Goal: Task Accomplishment & Management: Manage account settings

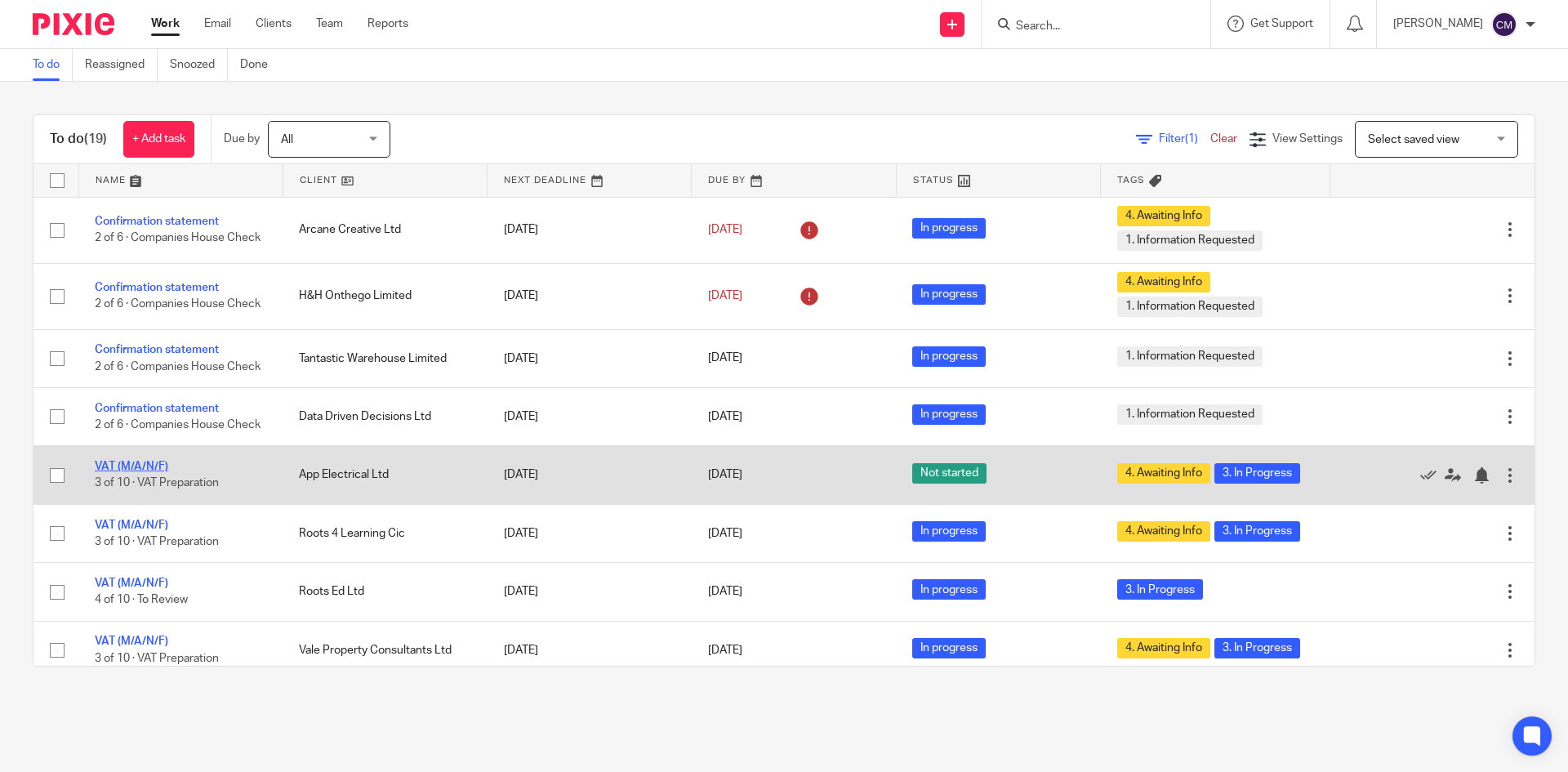
click at [128, 472] on link "VAT (M/A/N/F)" at bounding box center [131, 466] width 73 height 12
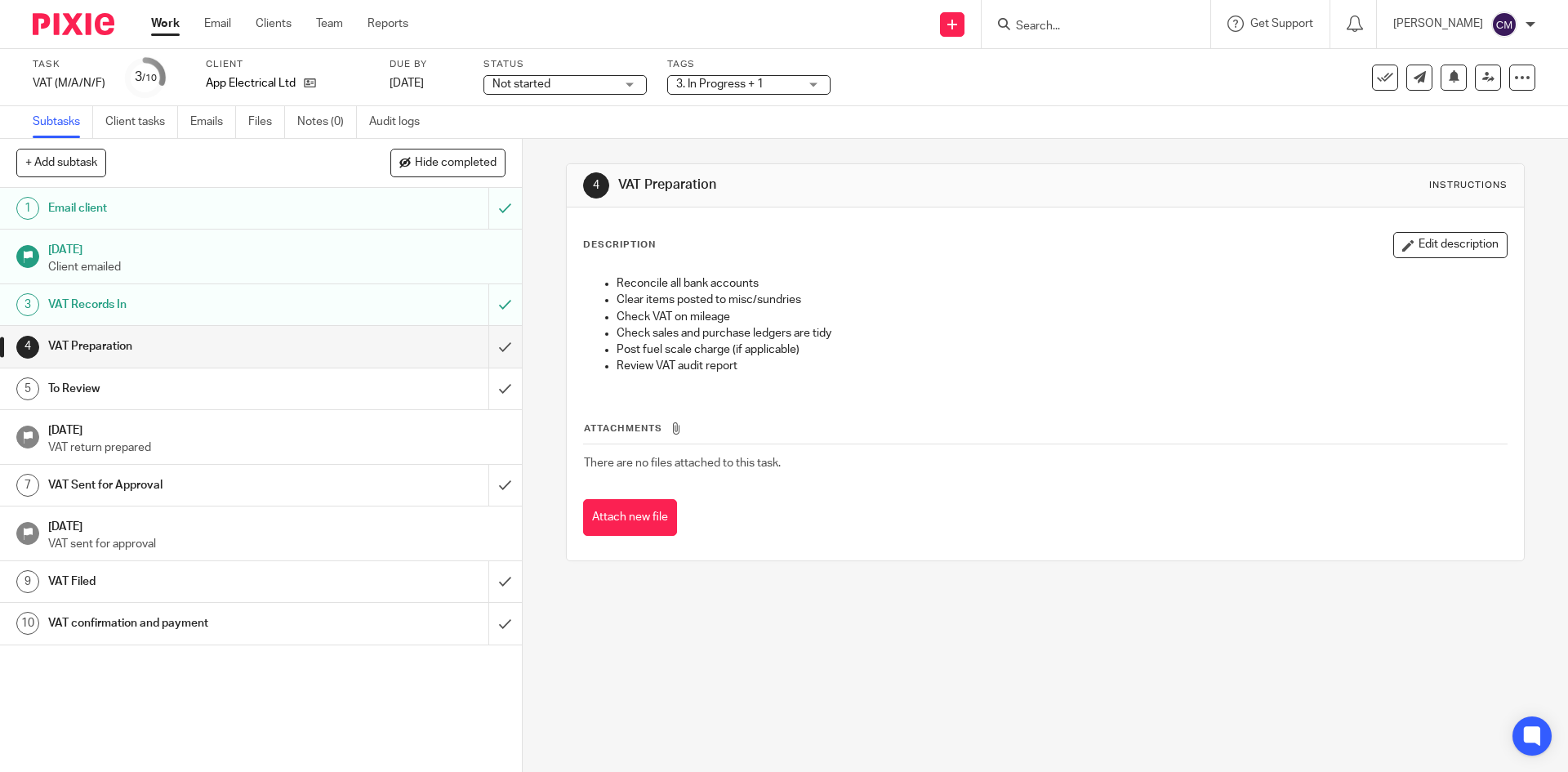
click at [548, 85] on span "Not started" at bounding box center [522, 84] width 58 height 12
click at [553, 138] on li "In progress" at bounding box center [563, 144] width 162 height 33
click at [709, 76] on span "3. In Progress + 1" at bounding box center [738, 84] width 123 height 17
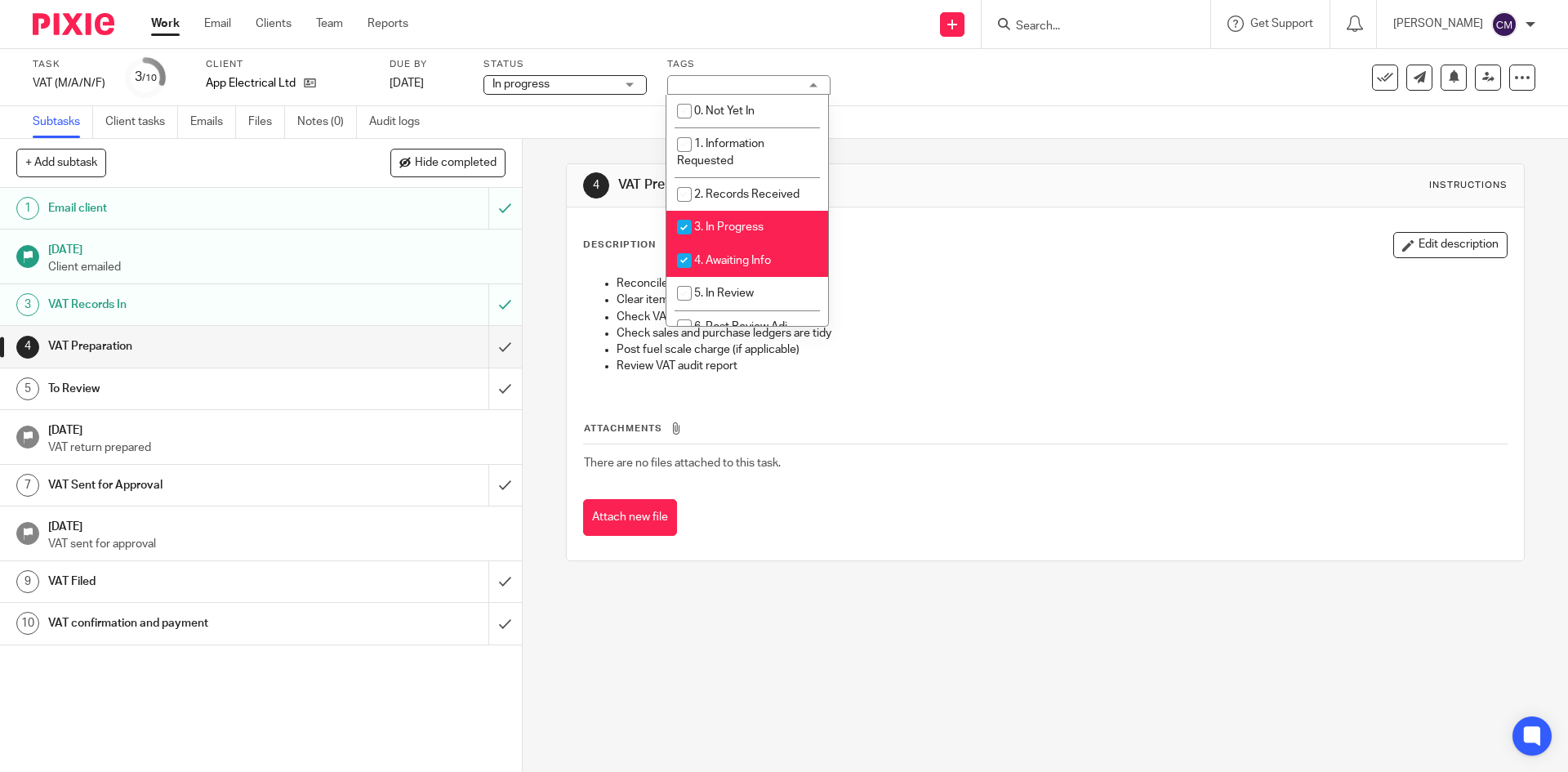
click at [718, 222] on span "3. In Progress" at bounding box center [729, 227] width 70 height 12
checkbox input "false"
drag, startPoint x: 714, startPoint y: 256, endPoint x: 721, endPoint y: 284, distance: 28.9
click at [721, 263] on span "4. Awaiting Info" at bounding box center [732, 260] width 77 height 12
checkbox input "false"
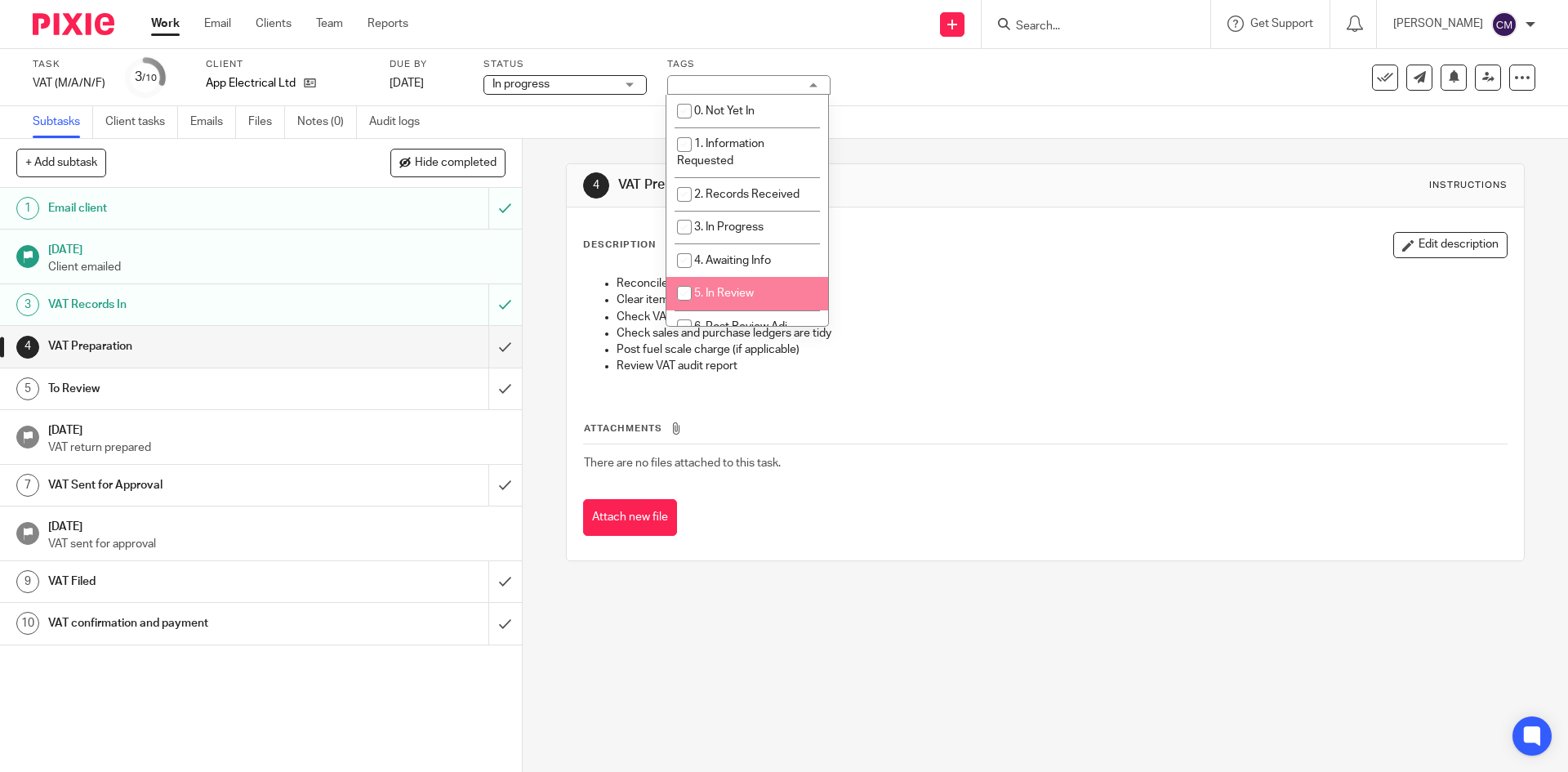
click at [723, 295] on span "5. In Review" at bounding box center [724, 293] width 60 height 12
checkbox input "true"
click at [495, 399] on input "submit" at bounding box center [260, 388] width 522 height 41
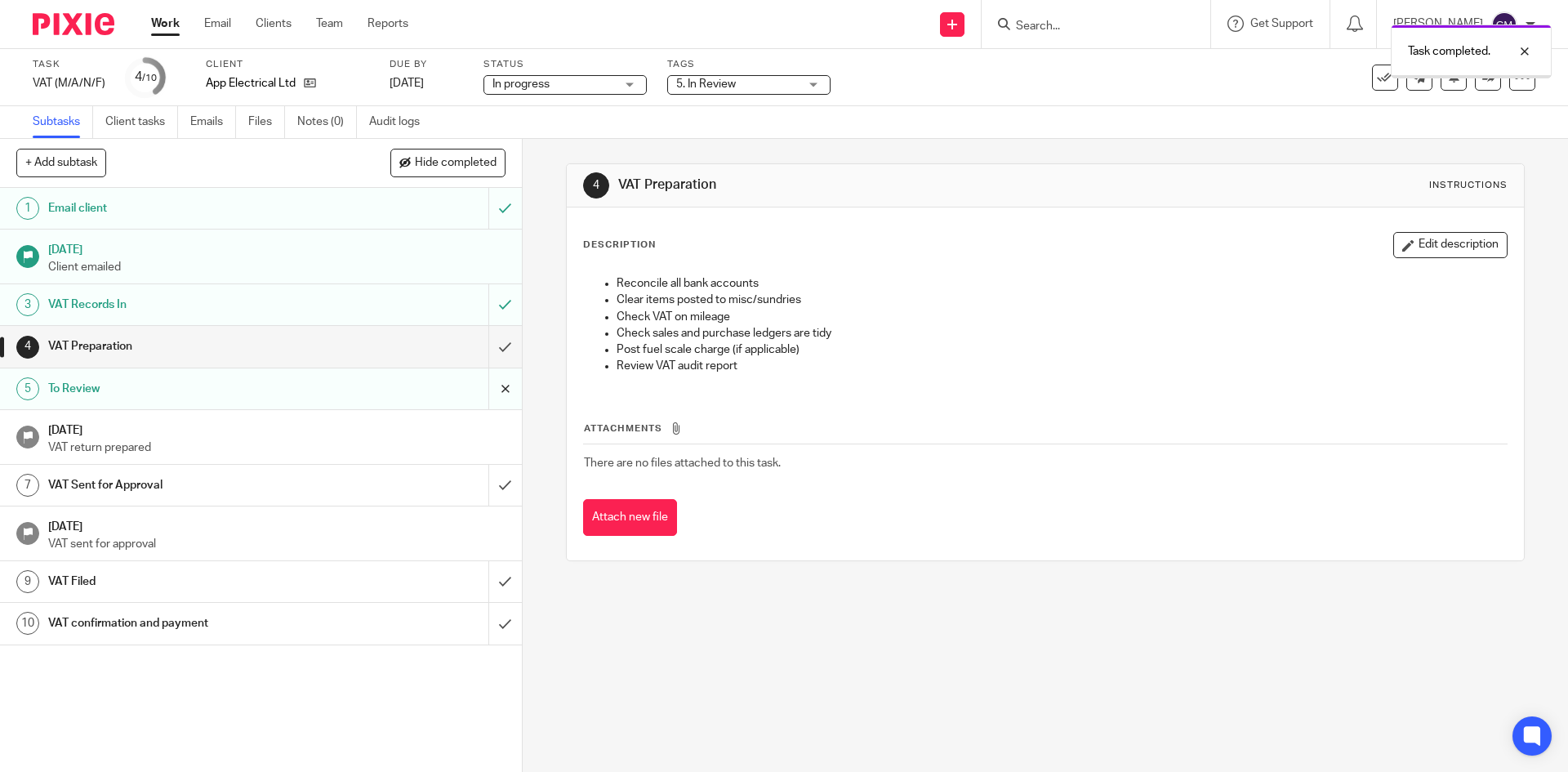
click at [495, 391] on input "submit" at bounding box center [260, 388] width 522 height 41
click at [492, 351] on input "submit" at bounding box center [260, 345] width 522 height 41
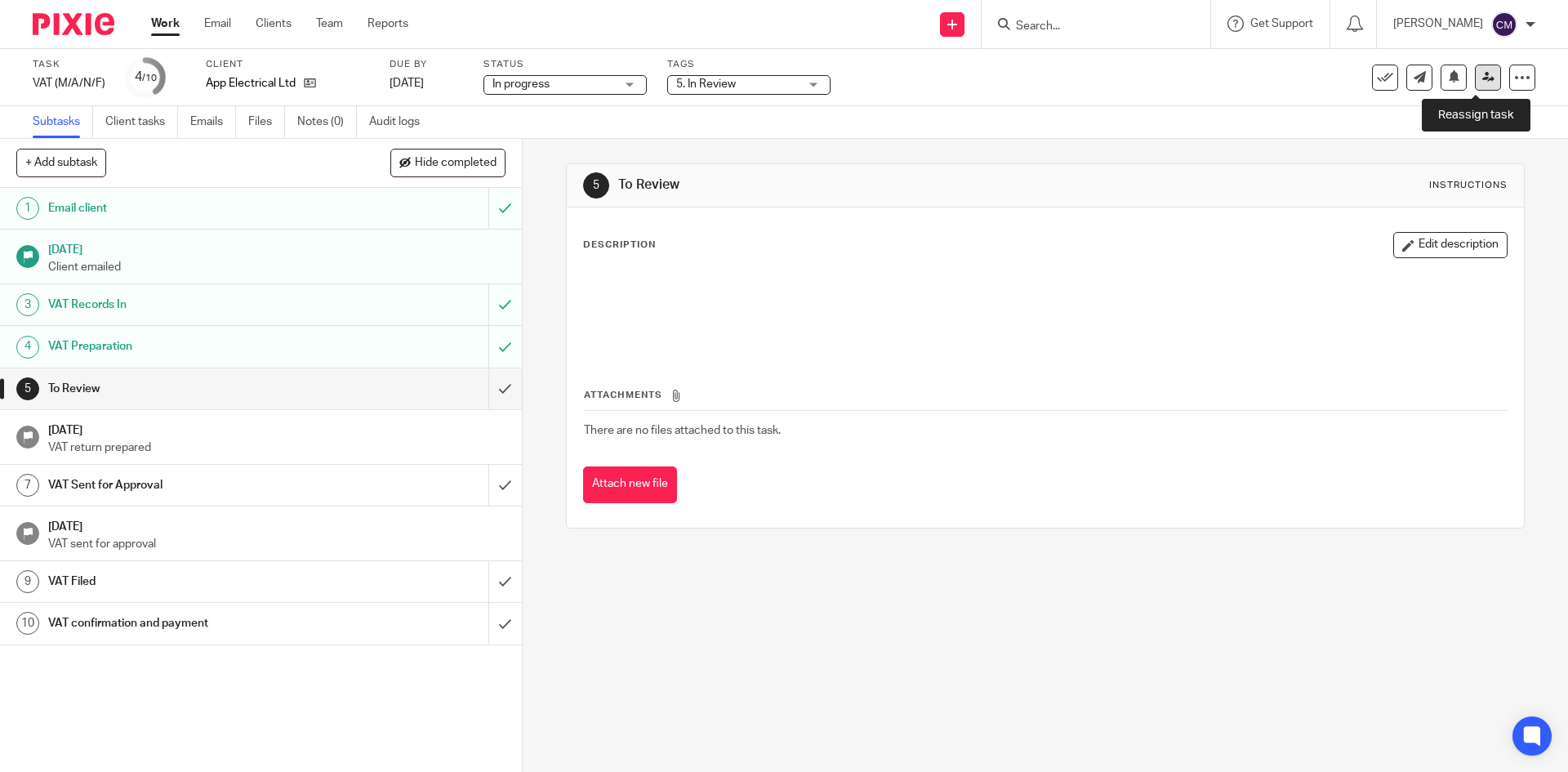
click at [1475, 68] on link at bounding box center [1488, 77] width 26 height 26
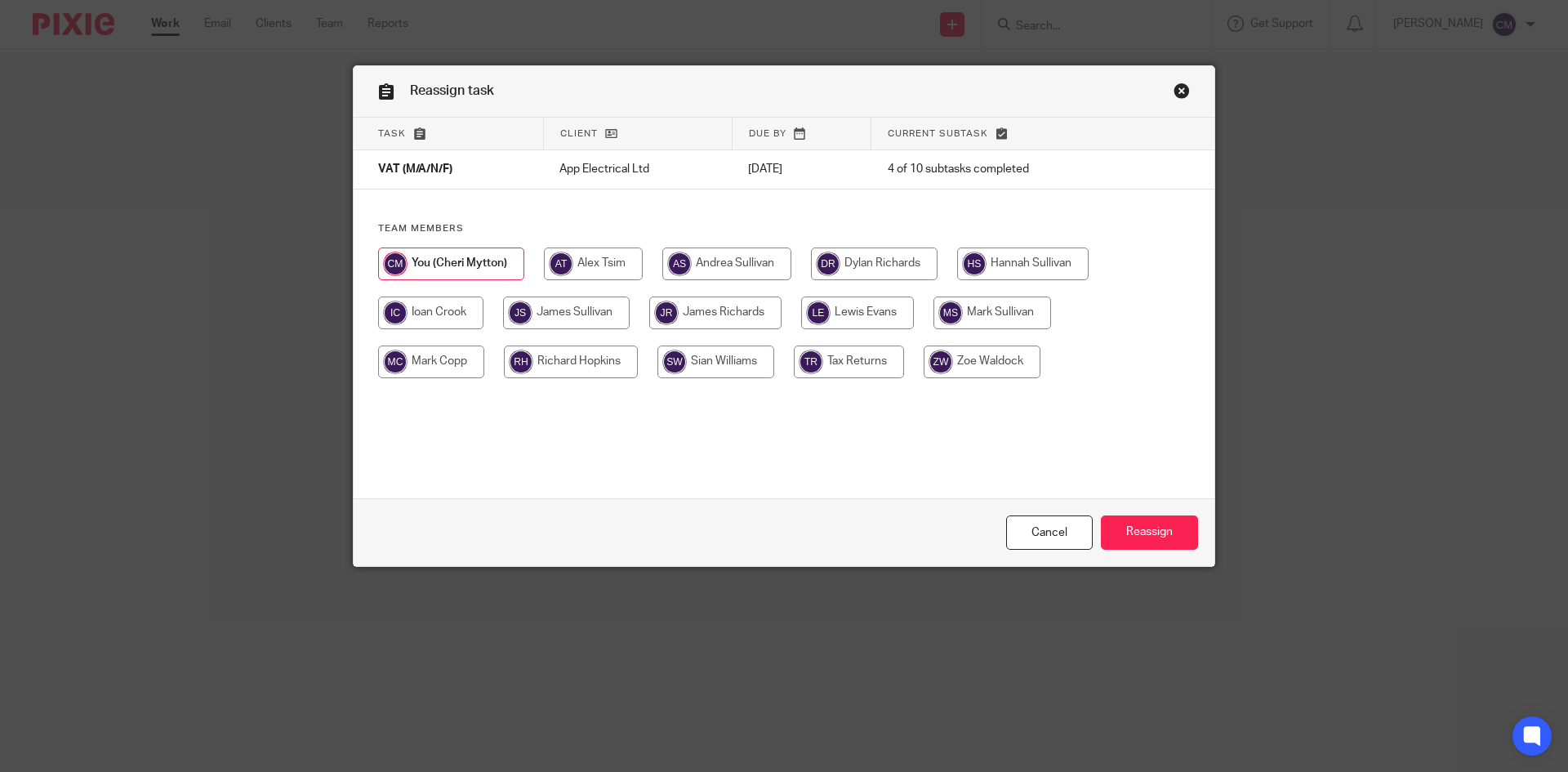
click at [573, 312] on input "radio" at bounding box center [566, 313] width 127 height 33
radio input "true"
click at [1181, 529] on input "Reassign" at bounding box center [1149, 532] width 97 height 35
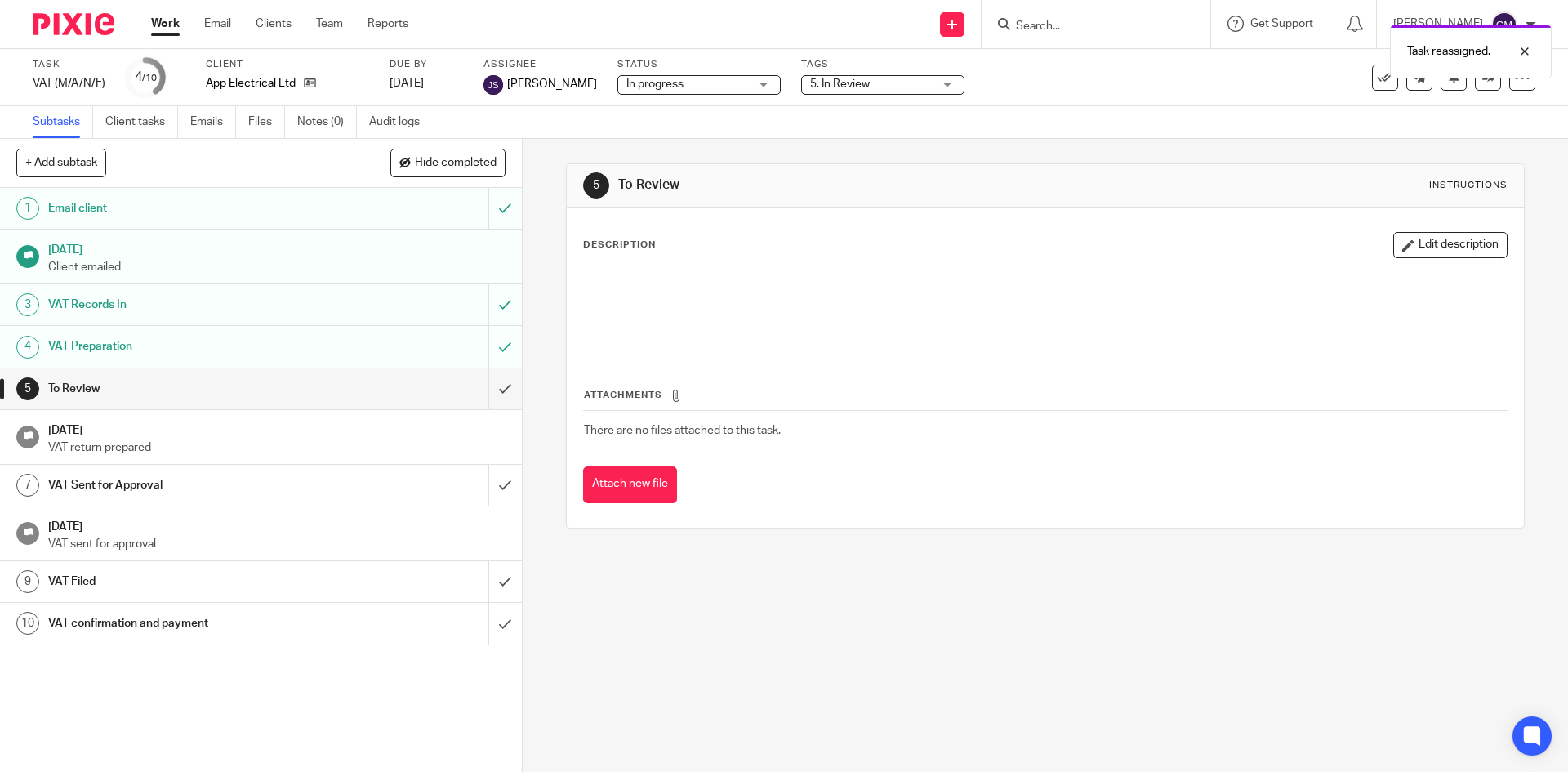
click at [163, 29] on link "Work" at bounding box center [165, 24] width 29 height 16
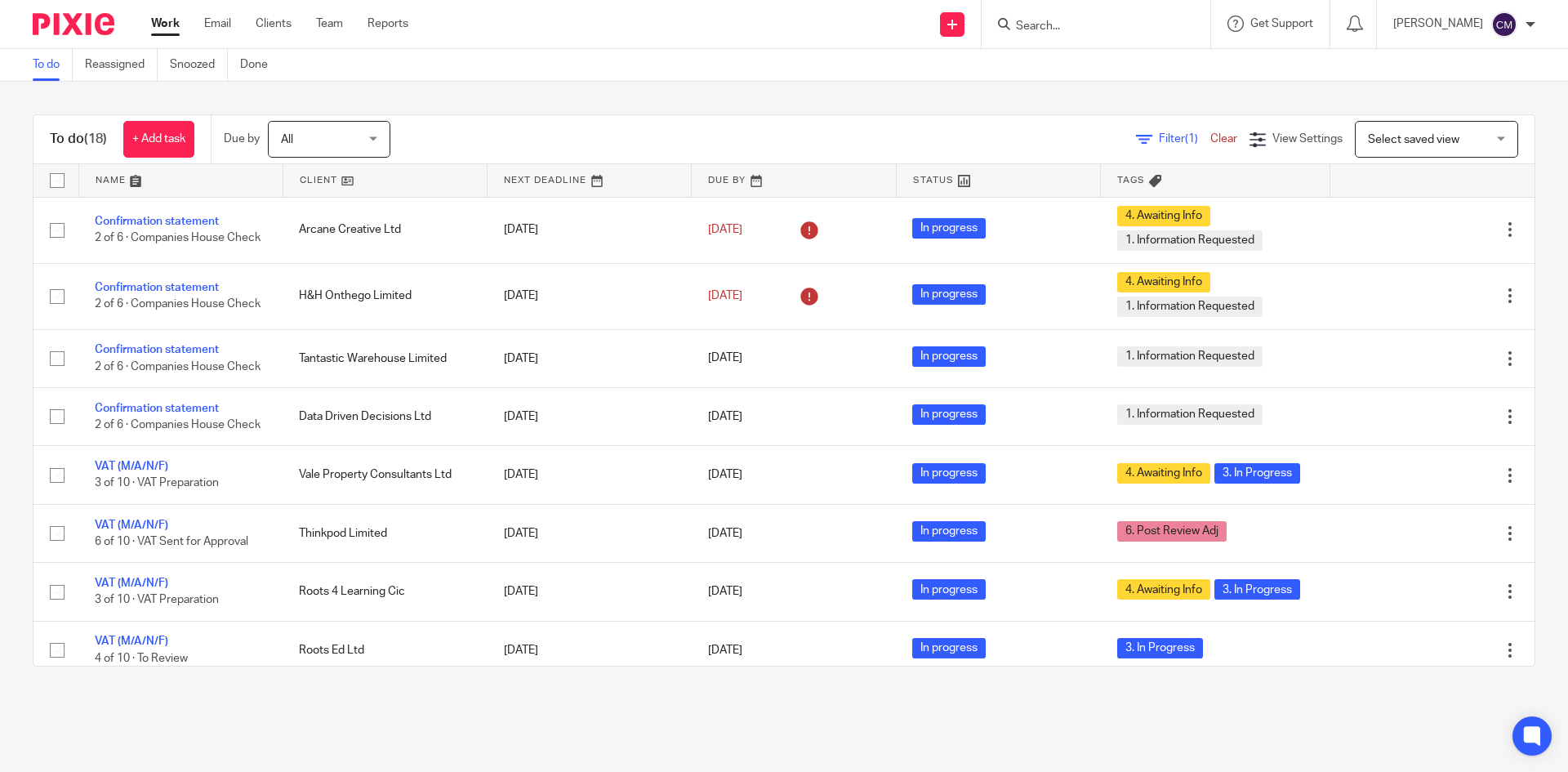
click at [1060, 23] on input "Search" at bounding box center [1088, 27] width 147 height 14
type input "app"
click at [1043, 83] on link at bounding box center [1115, 89] width 209 height 24
click at [1094, 83] on link at bounding box center [1115, 89] width 209 height 24
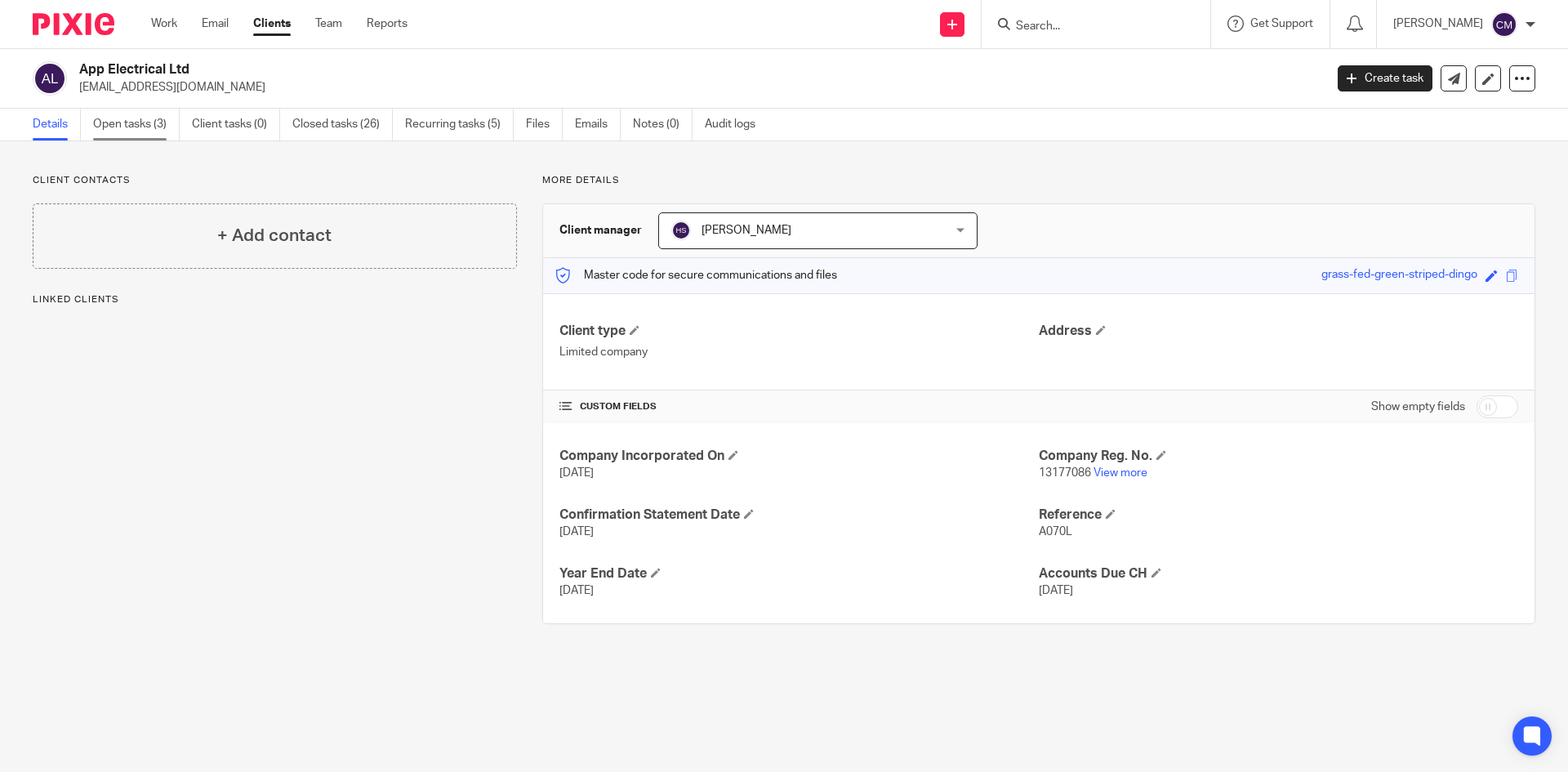
click at [147, 122] on link "Open tasks (3)" at bounding box center [137, 124] width 87 height 32
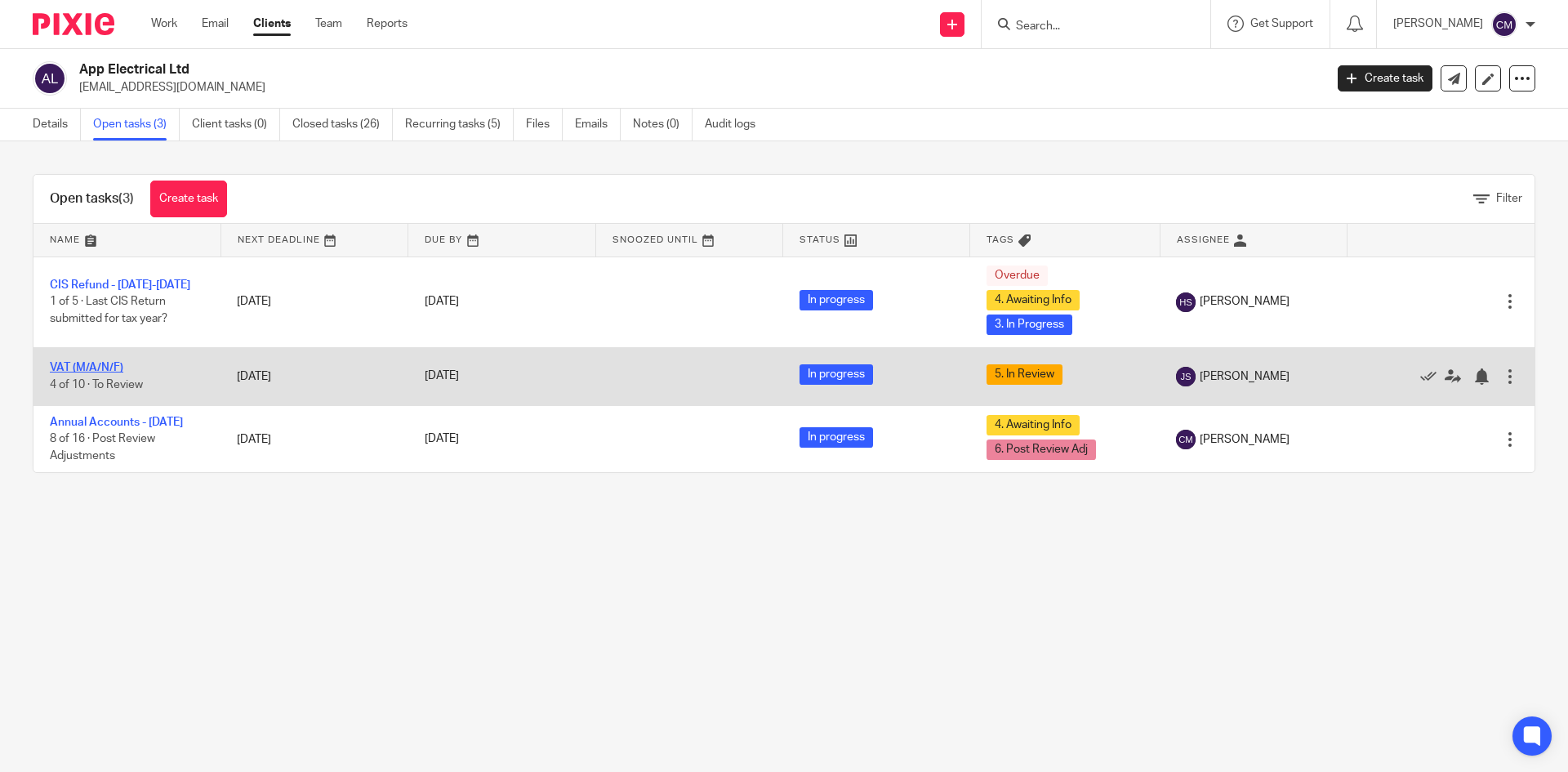
click at [105, 367] on link "VAT (M/A/N/F)" at bounding box center [86, 367] width 73 height 12
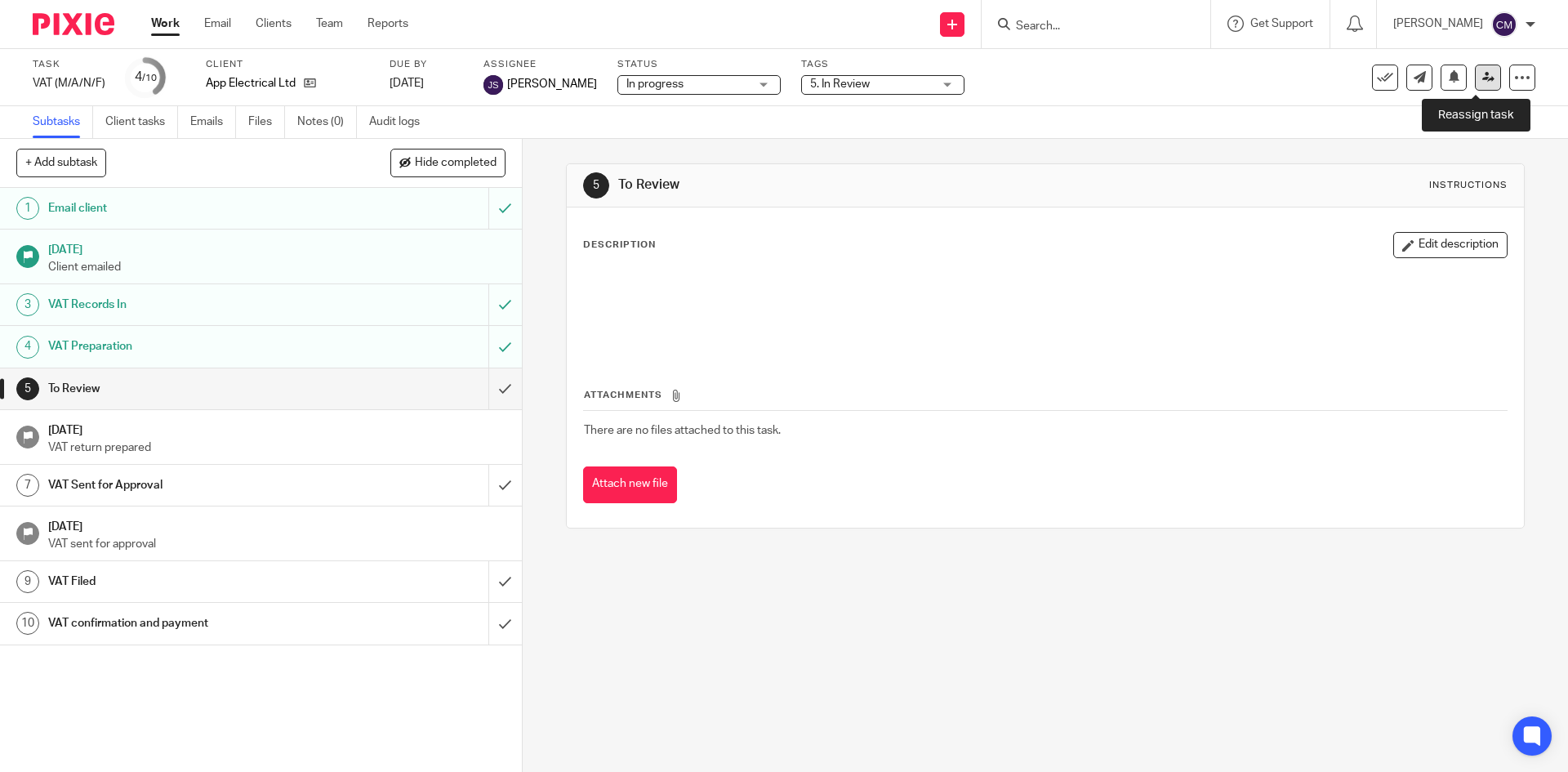
click at [1475, 77] on link at bounding box center [1488, 77] width 26 height 26
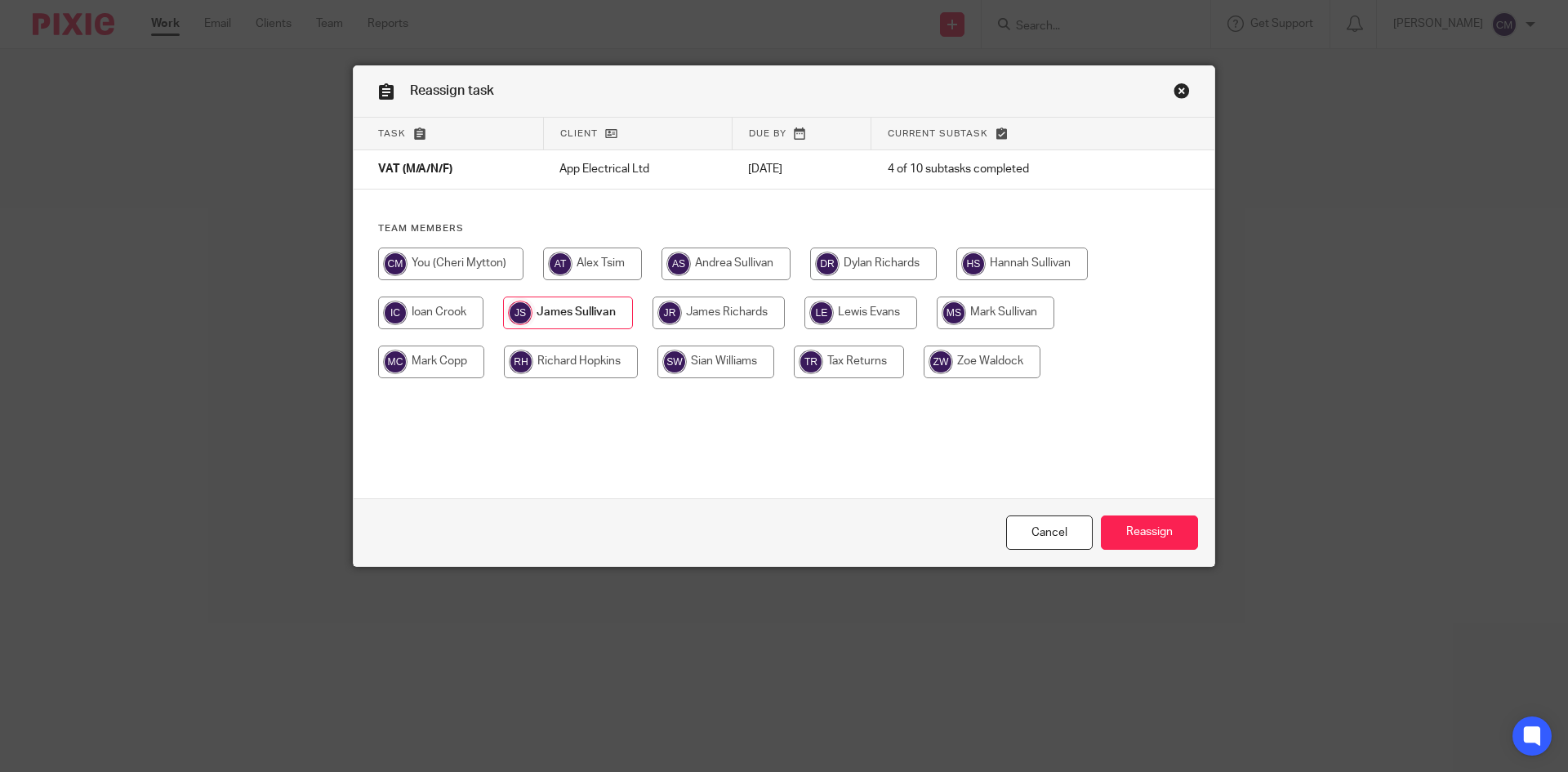
click at [993, 246] on div "Team members" at bounding box center [784, 308] width 861 height 173
click at [992, 256] on input "radio" at bounding box center [1022, 264] width 131 height 33
radio input "true"
click at [1170, 527] on input "Reassign" at bounding box center [1149, 532] width 97 height 35
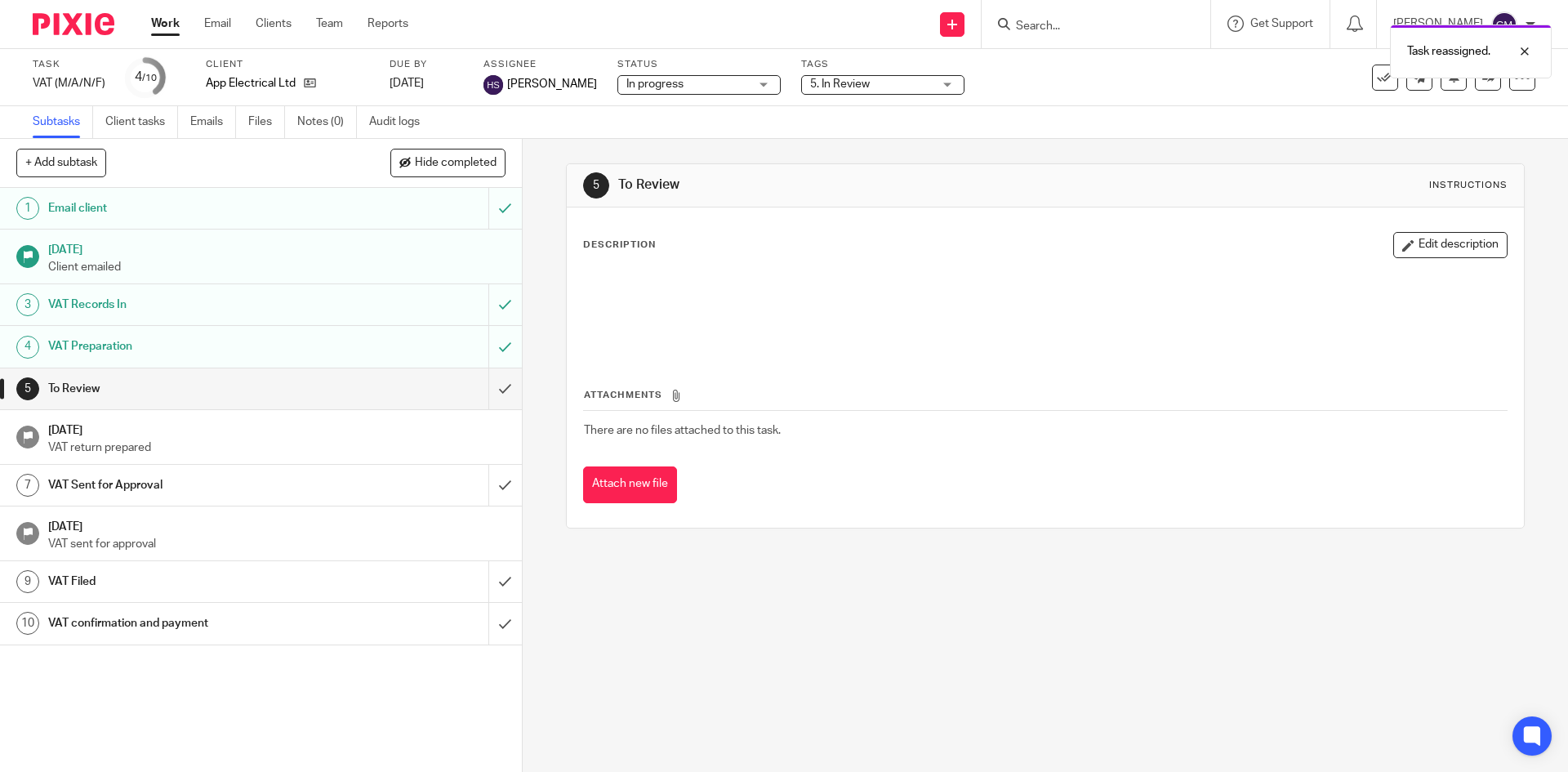
click at [159, 28] on link "Work" at bounding box center [165, 24] width 29 height 16
